Goal: Transaction & Acquisition: Download file/media

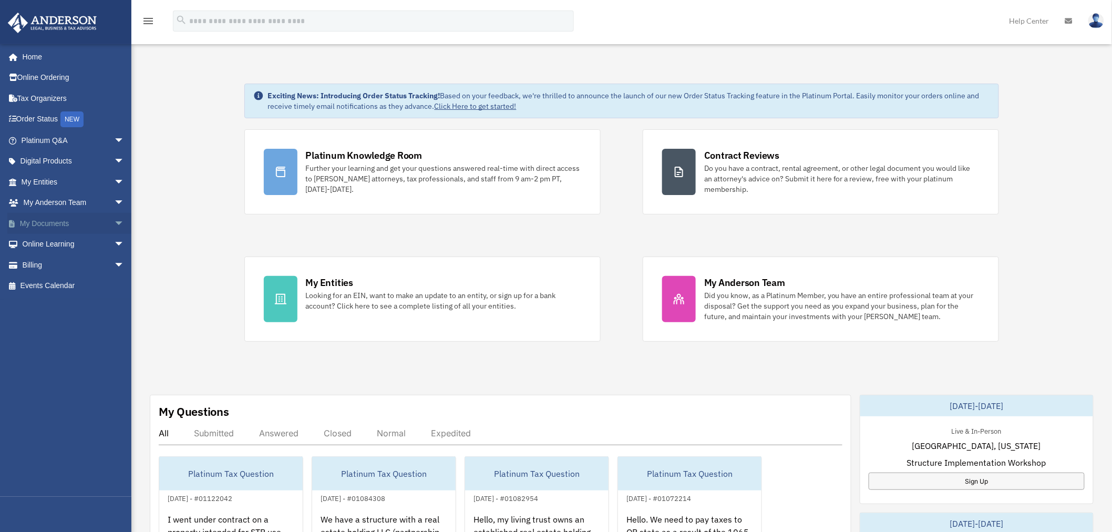
click at [114, 221] on span "arrow_drop_down" at bounding box center [124, 224] width 21 height 22
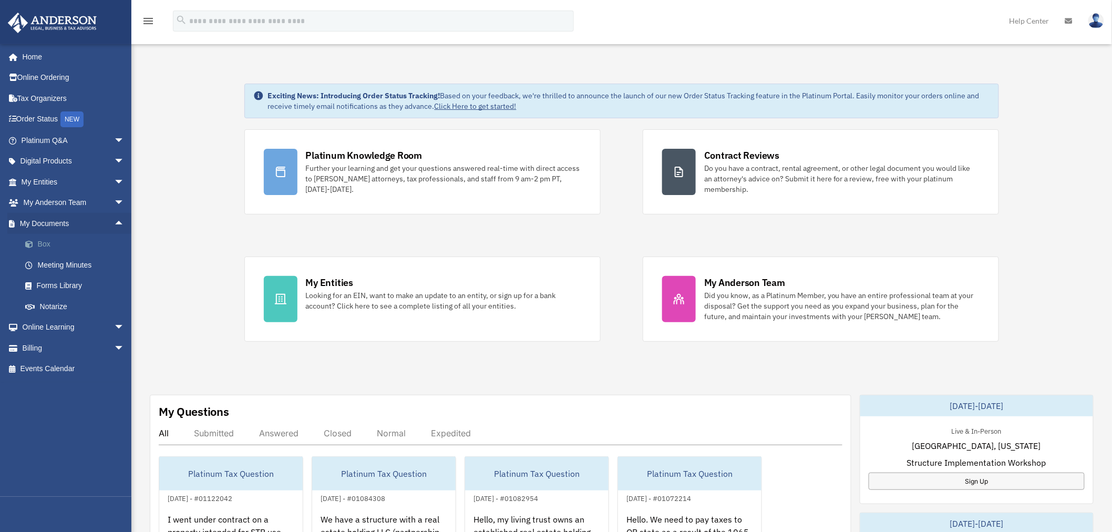
click at [54, 247] on link "Box" at bounding box center [78, 244] width 126 height 21
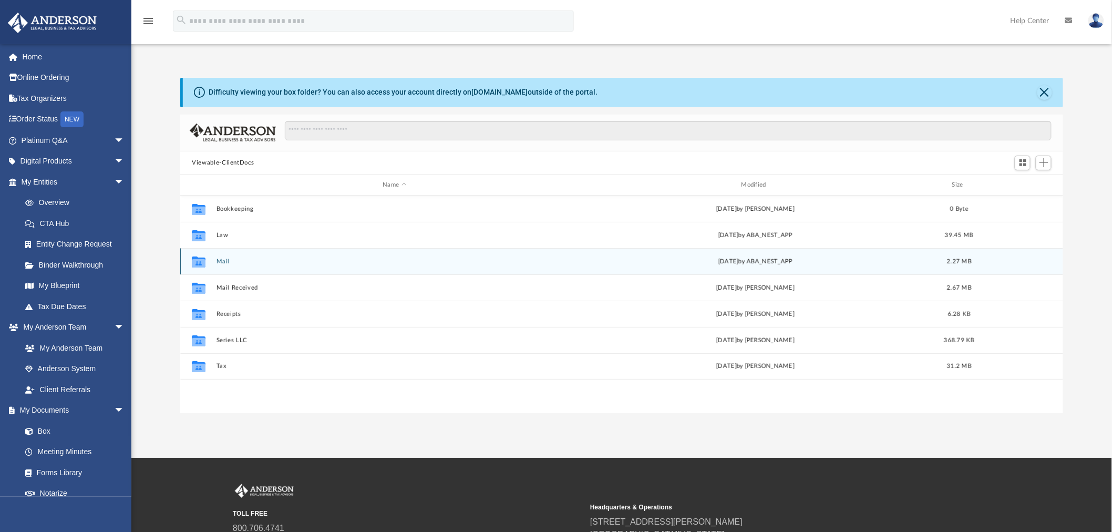
scroll to position [229, 874]
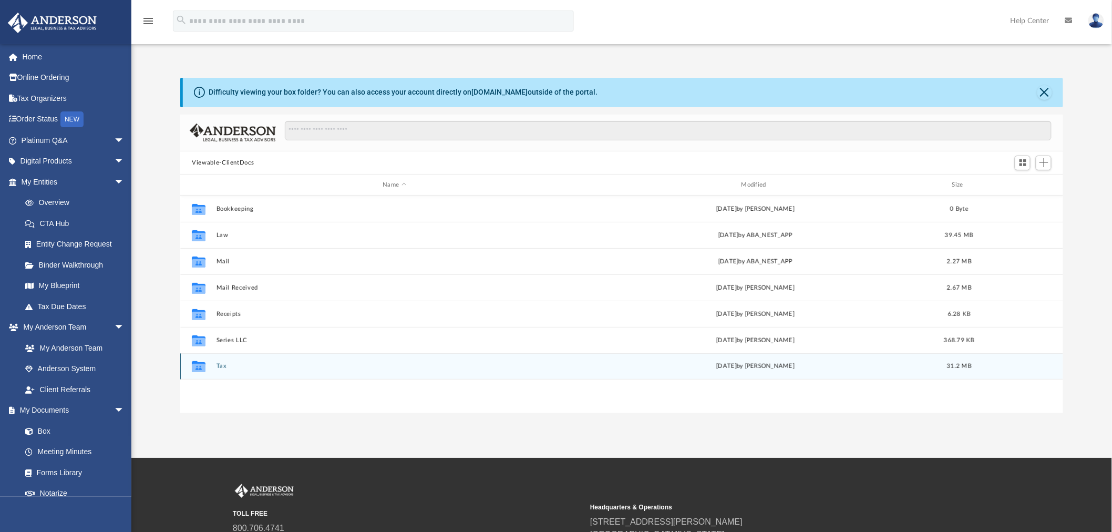
click at [214, 366] on div "Collaborated Folder Tax [DATE] by [PERSON_NAME] 31.2 MB" at bounding box center [621, 366] width 883 height 26
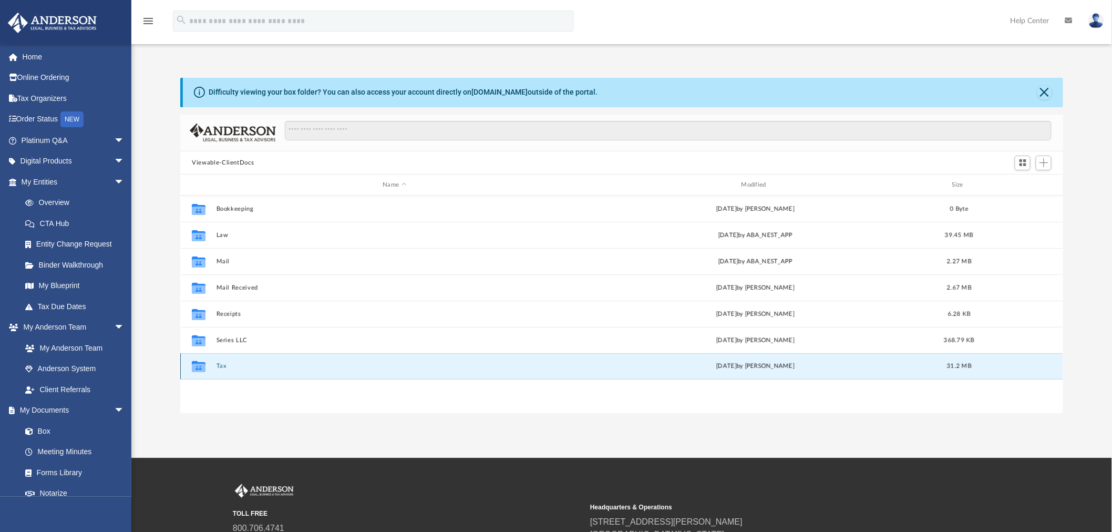
click at [221, 367] on button "Tax" at bounding box center [394, 366] width 356 height 7
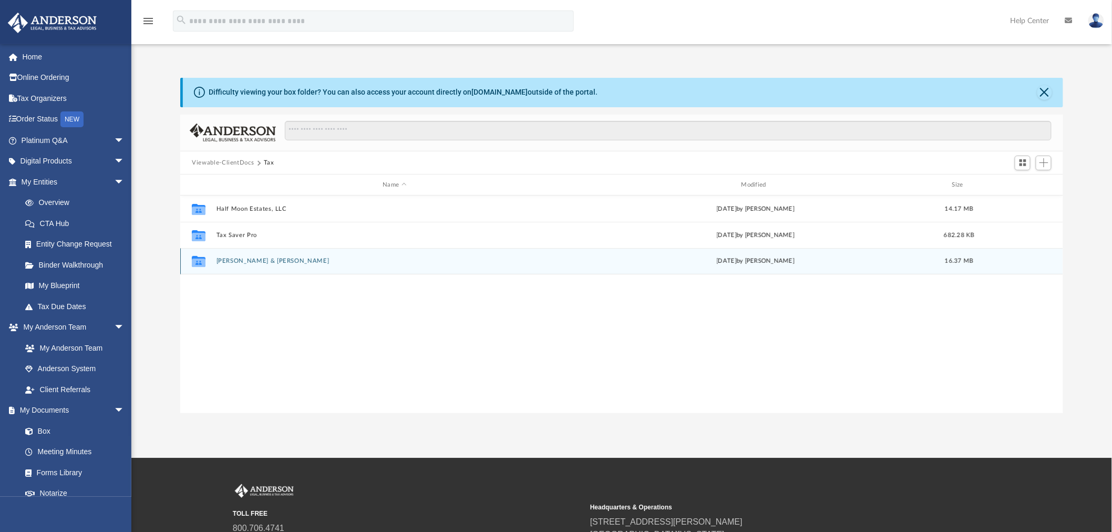
click at [254, 261] on button "[PERSON_NAME] & [PERSON_NAME]" at bounding box center [394, 261] width 356 height 7
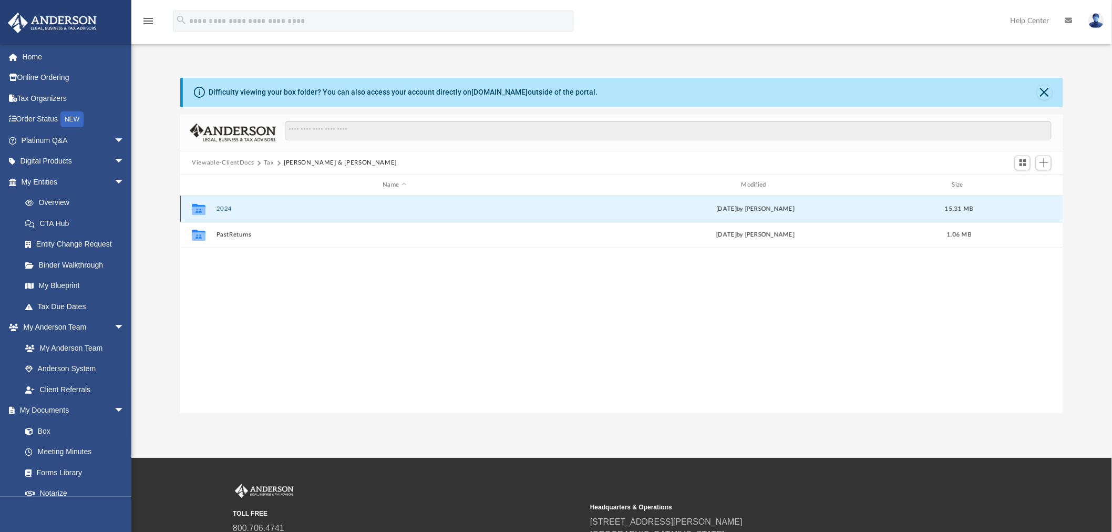
click at [217, 209] on button "2024" at bounding box center [394, 208] width 356 height 7
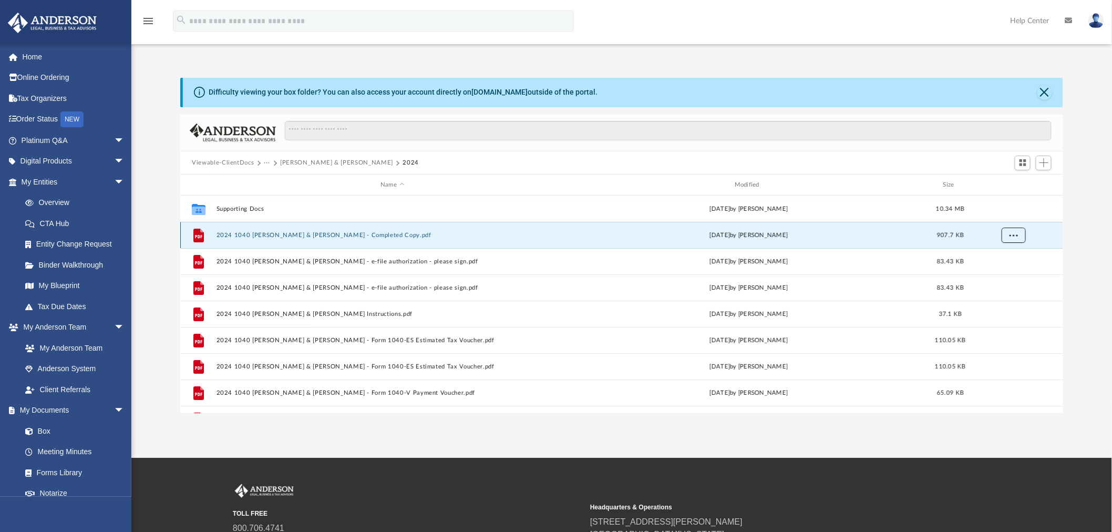
click at [1019, 237] on button "More options" at bounding box center [1014, 236] width 24 height 16
click at [1015, 277] on li "Download" at bounding box center [1004, 273] width 30 height 11
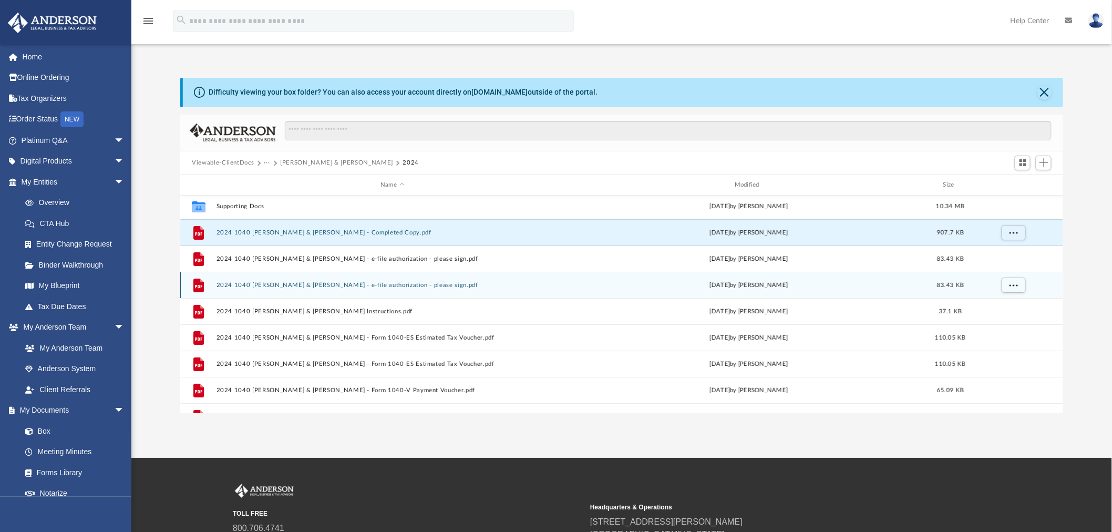
scroll to position [0, 0]
